Goal: Find specific page/section: Find specific page/section

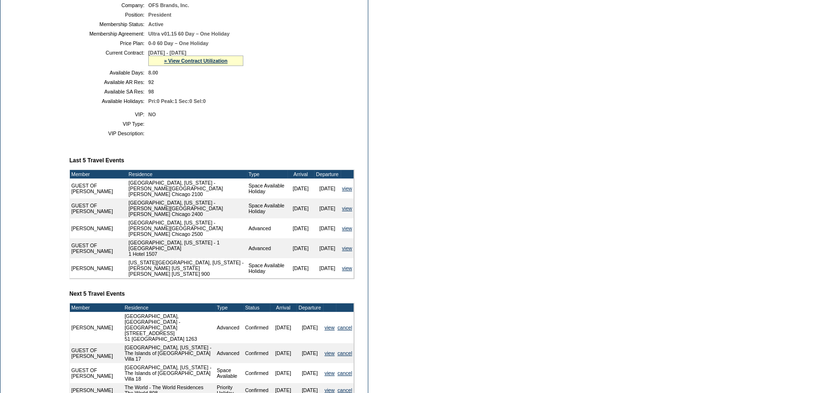
scroll to position [302, 0]
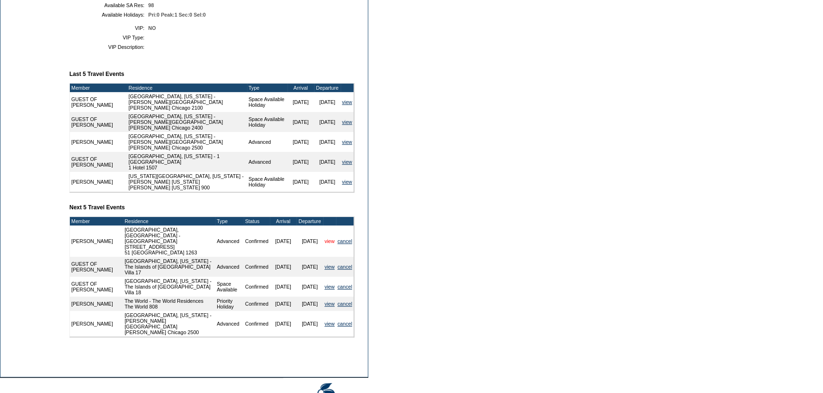
click at [325, 244] on link "view" at bounding box center [329, 241] width 10 height 6
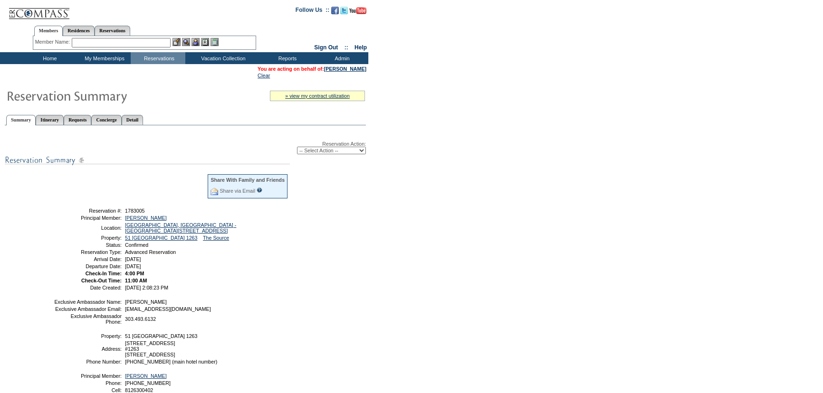
drag, startPoint x: 82, startPoint y: 208, endPoint x: 189, endPoint y: 285, distance: 131.7
click at [189, 285] on table "Share With Family and Friends Share via Email Share Reservation Information Ple…" at bounding box center [170, 232] width 237 height 120
copy tbody "Reservation #: 1783005 Principal Member: [PERSON_NAME] Location: [GEOGRAPHIC_DA…"
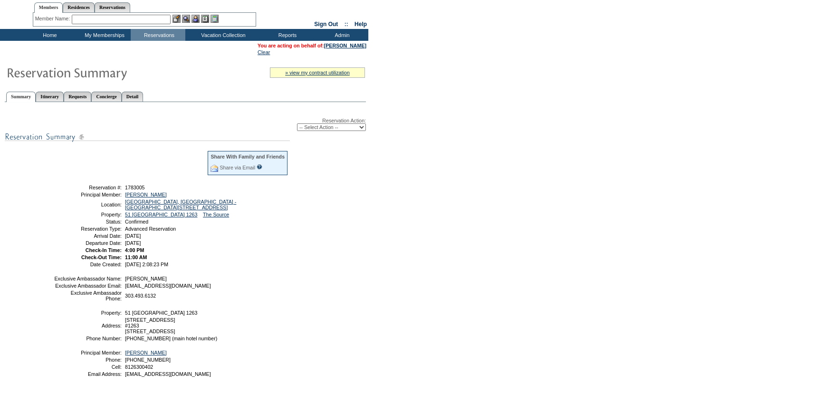
scroll to position [43, 0]
